Goal: Information Seeking & Learning: Learn about a topic

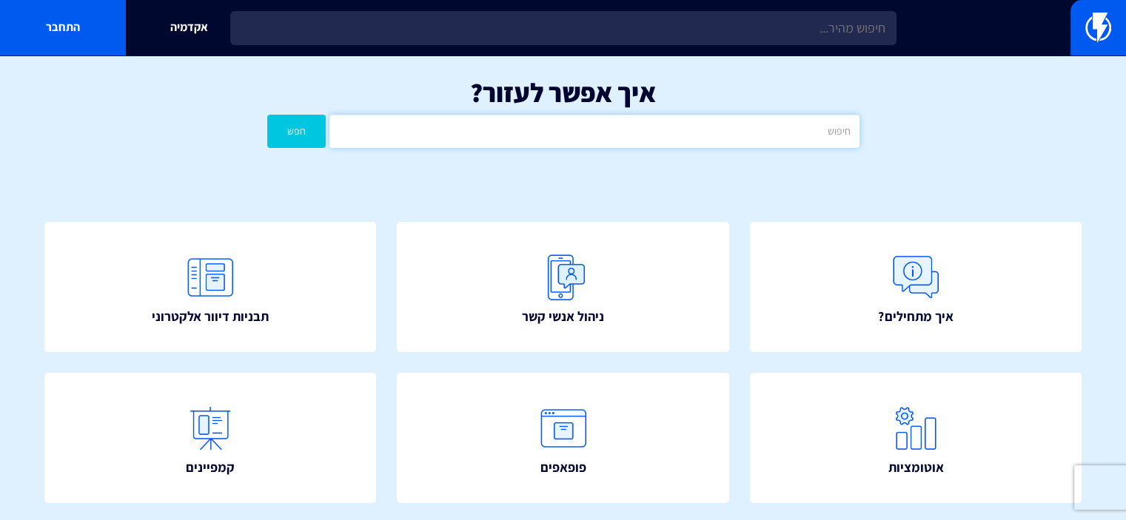
click at [777, 138] on input "text" at bounding box center [593, 131] width 529 height 33
click at [267, 115] on button "חפש" at bounding box center [296, 131] width 59 height 33
drag, startPoint x: 751, startPoint y: 130, endPoint x: 964, endPoint y: 116, distance: 213.6
click at [964, 116] on div "איך אפשר לעזור? gif חפש" at bounding box center [563, 117] width 1126 height 122
type input "צ"
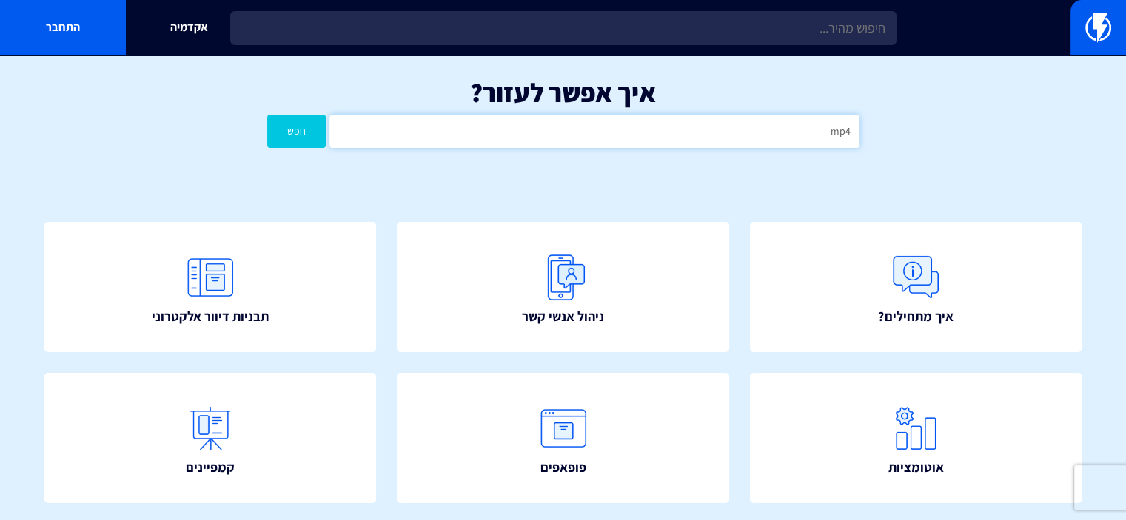
type input "mp4"
click at [267, 115] on button "חפש" at bounding box center [296, 131] width 59 height 33
drag, startPoint x: 824, startPoint y: 127, endPoint x: 955, endPoint y: 124, distance: 131.0
click at [944, 127] on div "איך אפשר לעזור? mp4 חפש" at bounding box center [563, 117] width 1126 height 122
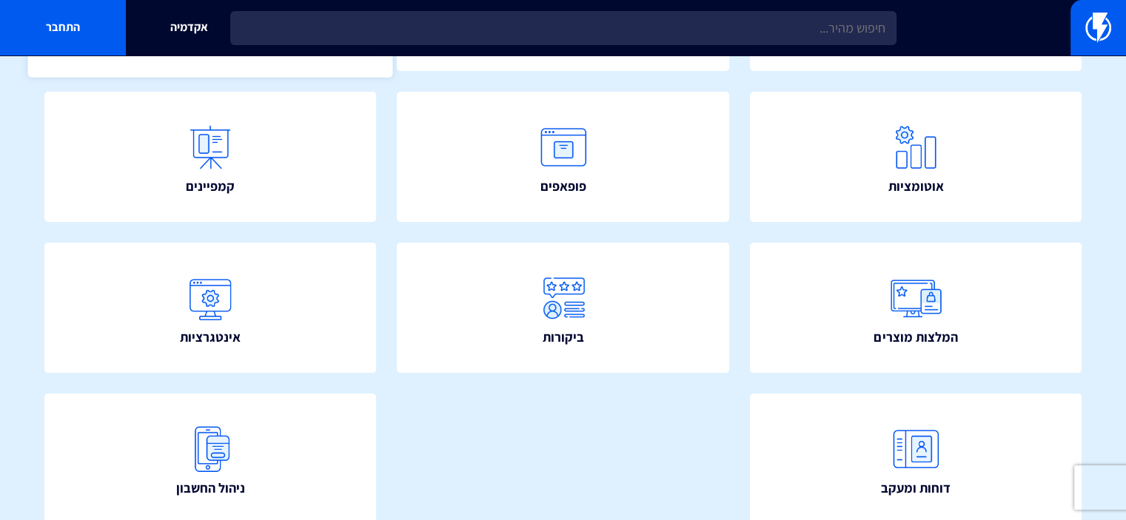
scroll to position [201, 0]
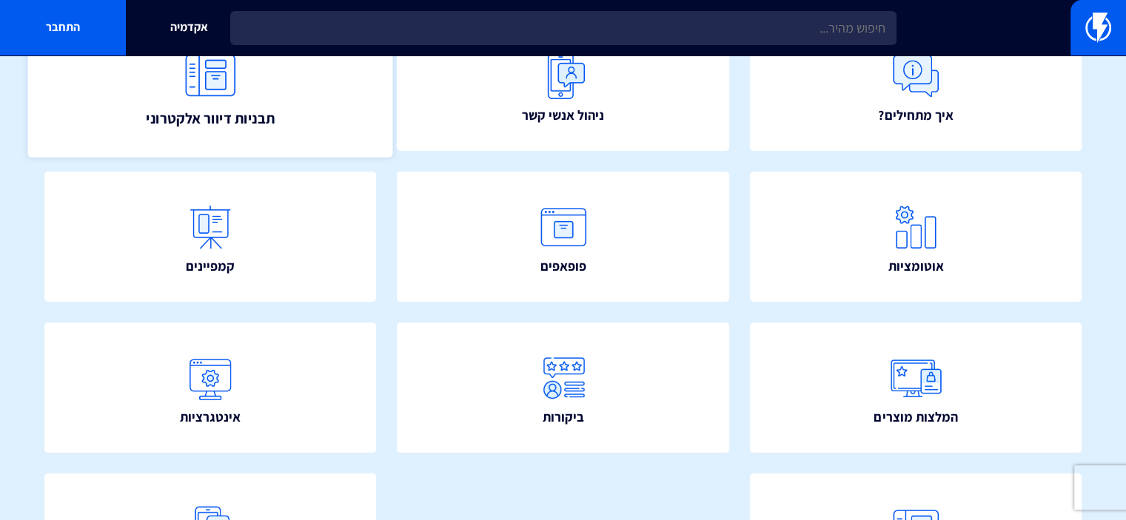
click at [232, 98] on img at bounding box center [210, 75] width 65 height 65
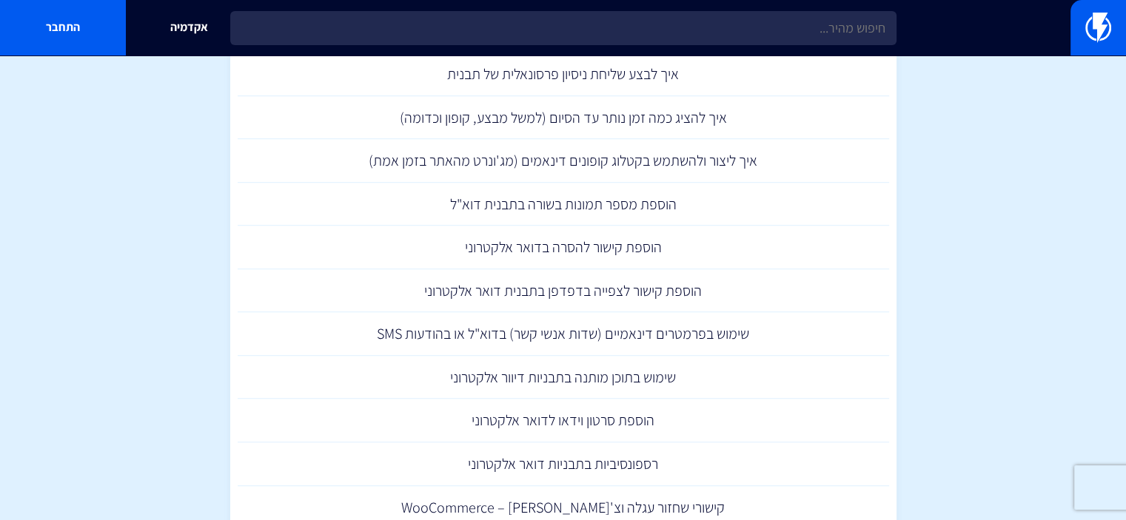
scroll to position [975, 0]
